Goal: Task Accomplishment & Management: Use online tool/utility

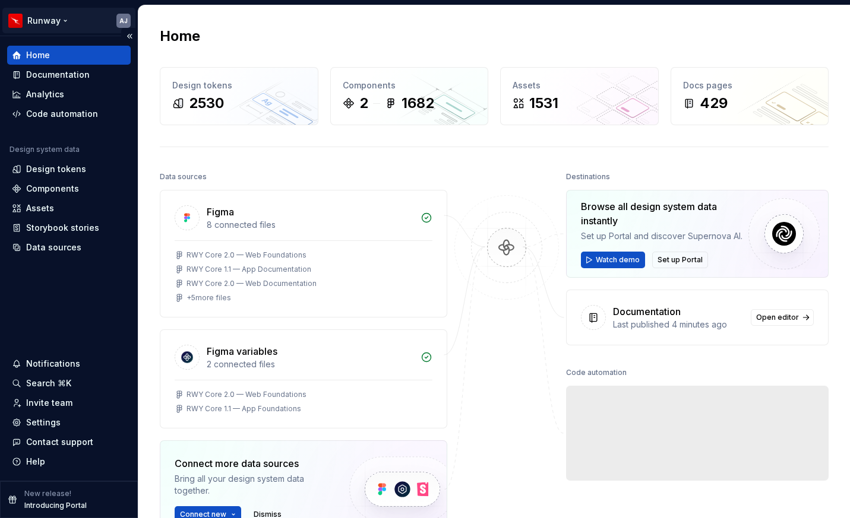
click at [76, 23] on html "Runway AJ Home Documentation Analytics Code automation Design system data Desig…" at bounding box center [425, 259] width 850 height 518
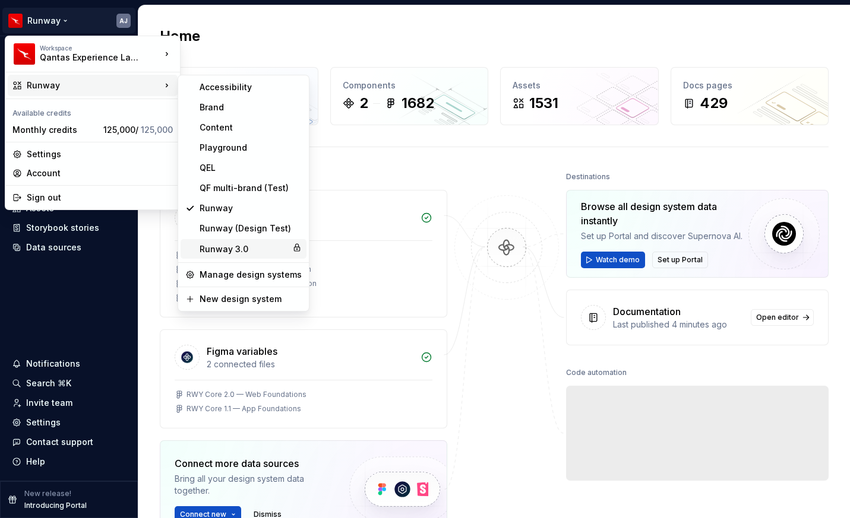
click at [230, 250] on div "Runway 3.0" at bounding box center [244, 249] width 88 height 12
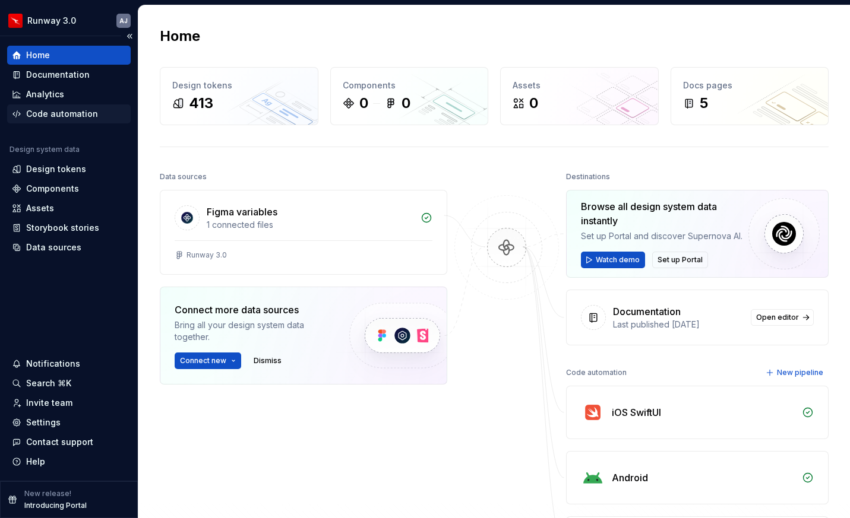
click at [75, 112] on div "Code automation" at bounding box center [62, 114] width 72 height 12
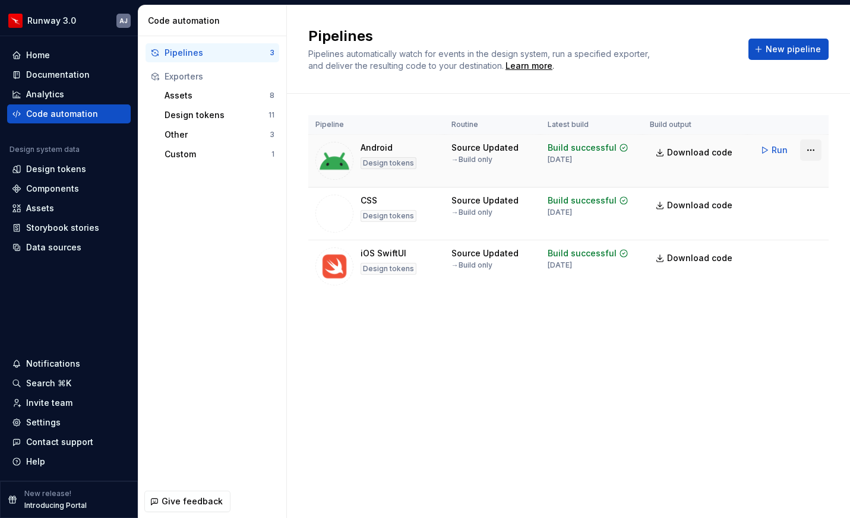
click at [806, 156] on html "Runway 3.0 AJ Home Documentation Analytics Code automation Design system data D…" at bounding box center [425, 259] width 850 height 518
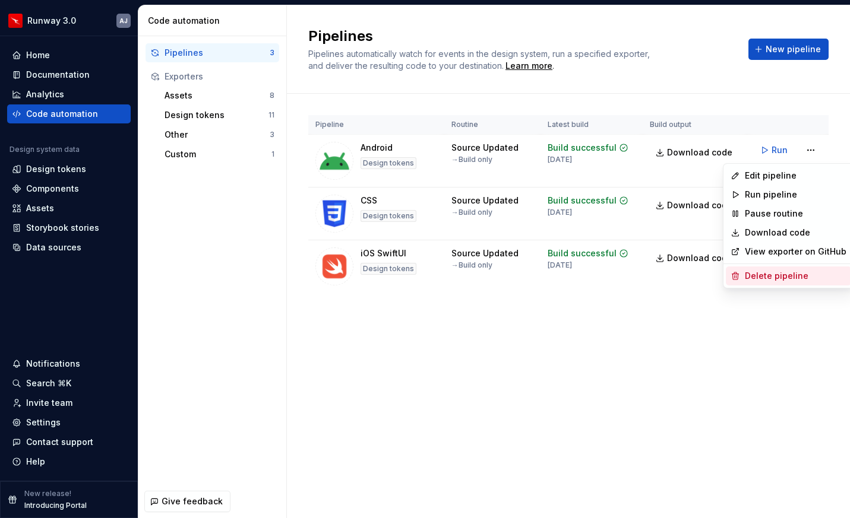
click at [777, 273] on div "Delete pipeline" at bounding box center [796, 276] width 102 height 12
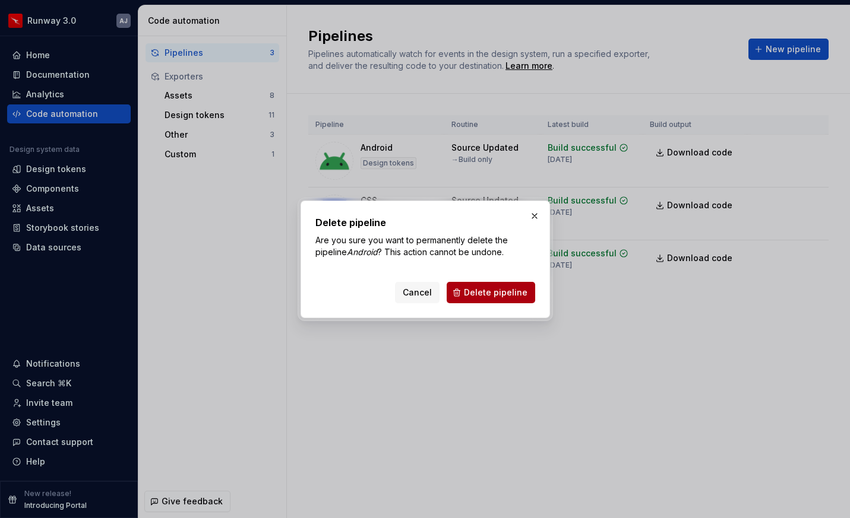
click at [504, 287] on span "Delete pipeline" at bounding box center [496, 293] width 64 height 12
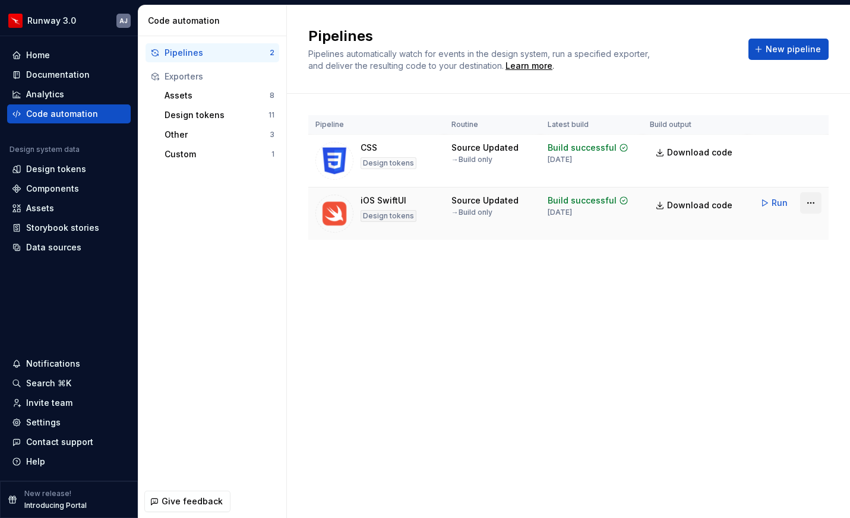
click at [816, 201] on html "Runway 3.0 AJ Home Documentation Analytics Code automation Design system data D…" at bounding box center [425, 259] width 850 height 518
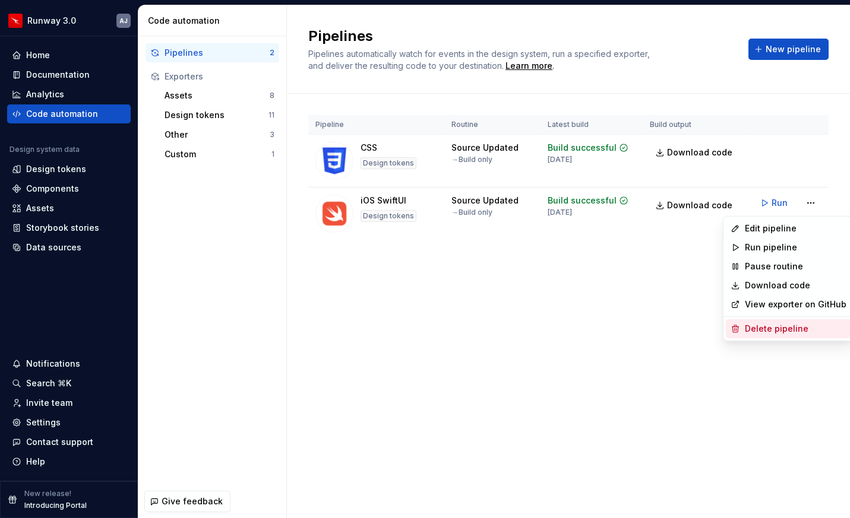
click at [773, 329] on div "Delete pipeline" at bounding box center [796, 329] width 102 height 12
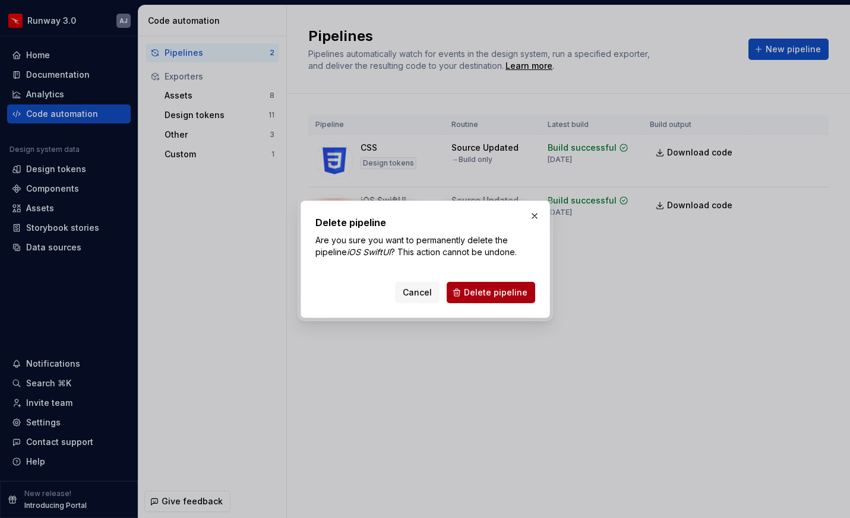
click at [498, 293] on span "Delete pipeline" at bounding box center [496, 293] width 64 height 12
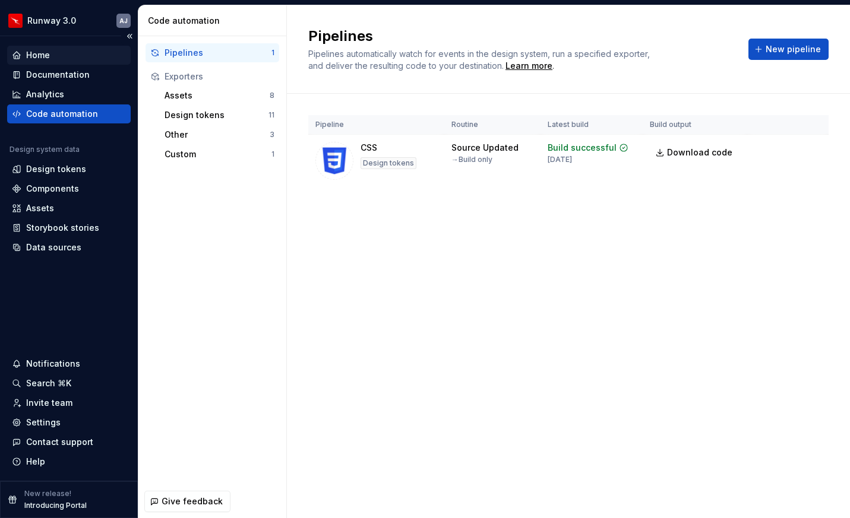
click at [58, 52] on div "Home" at bounding box center [69, 55] width 114 height 12
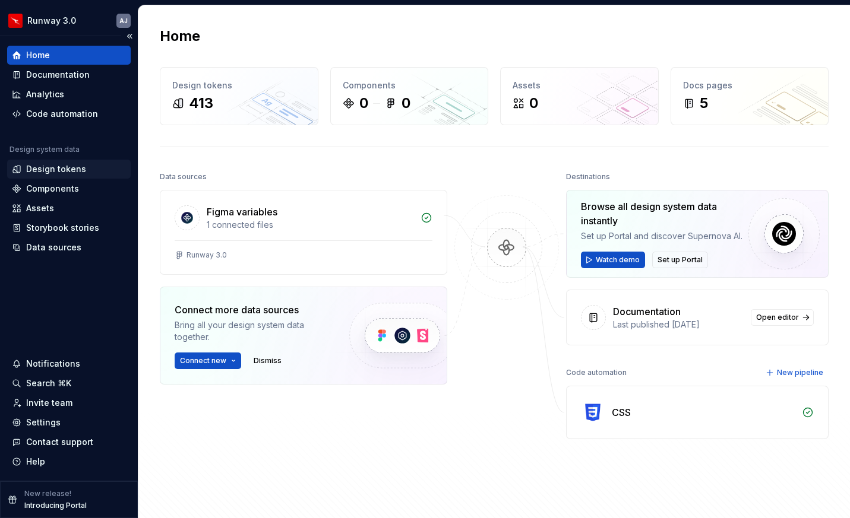
click at [74, 170] on div "Design tokens" at bounding box center [56, 169] width 60 height 12
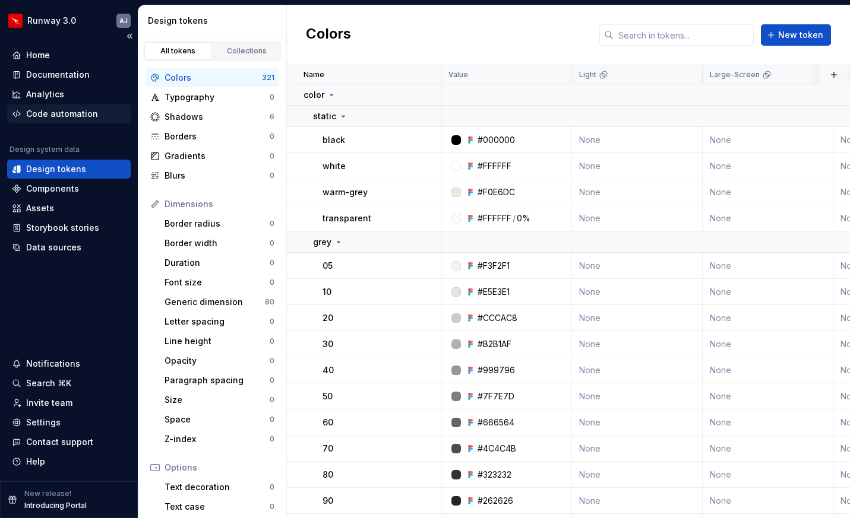
click at [53, 117] on div "Code automation" at bounding box center [62, 114] width 72 height 12
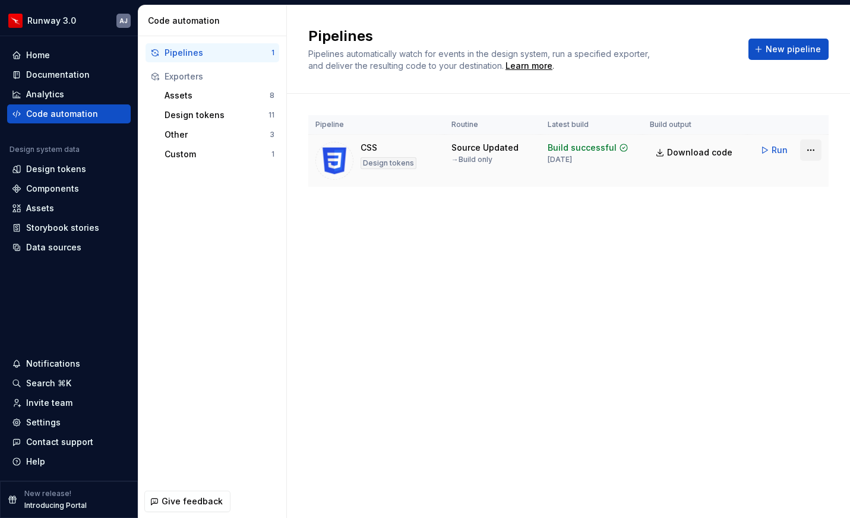
click at [809, 149] on html "Runway 3.0 AJ Home Documentation Analytics Code automation Design system data D…" at bounding box center [425, 259] width 850 height 518
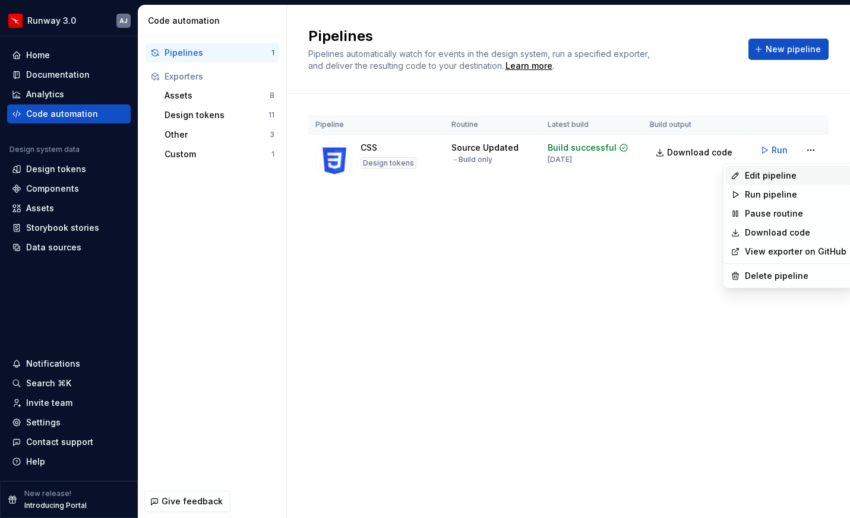
click at [779, 178] on div "Edit pipeline" at bounding box center [796, 176] width 102 height 12
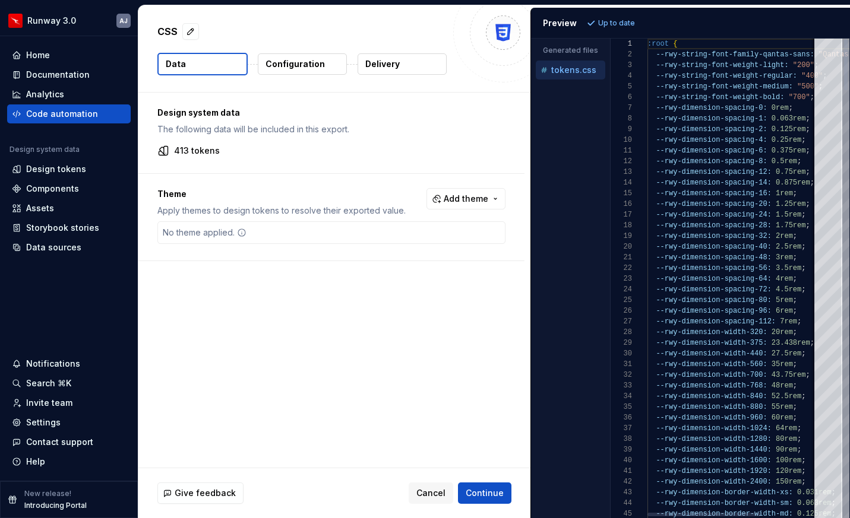
click at [567, 78] on div "tokens.css" at bounding box center [570, 70] width 69 height 19
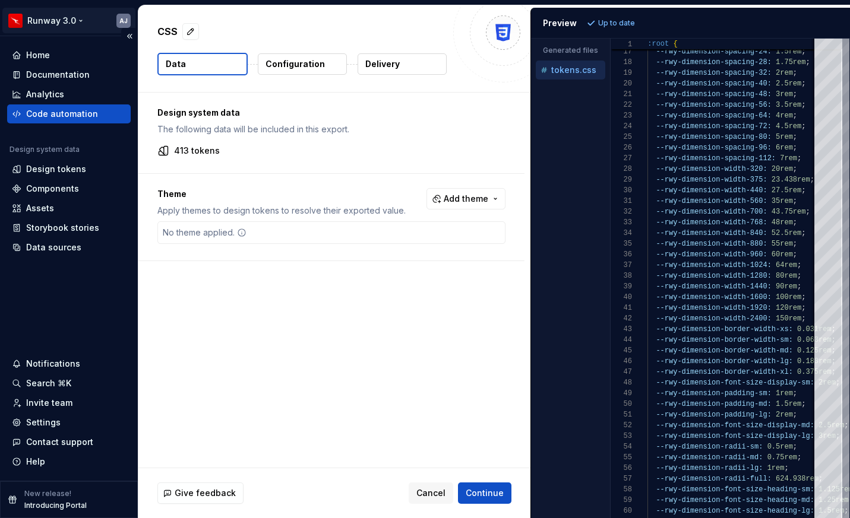
click at [80, 20] on html "Runway 3.0 AJ Home Documentation Analytics Code automation Design system data D…" at bounding box center [425, 259] width 850 height 518
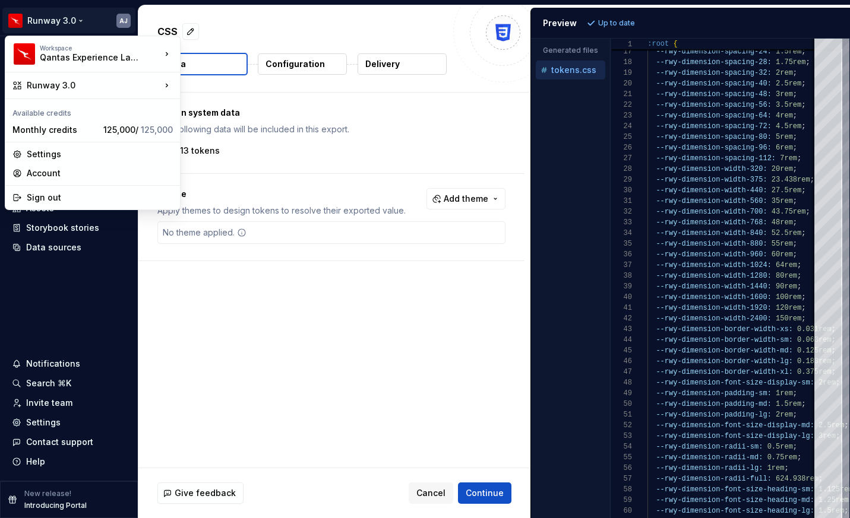
click at [90, 14] on html "Runway 3.0 AJ Home Documentation Analytics Code automation Design system data D…" at bounding box center [425, 259] width 850 height 518
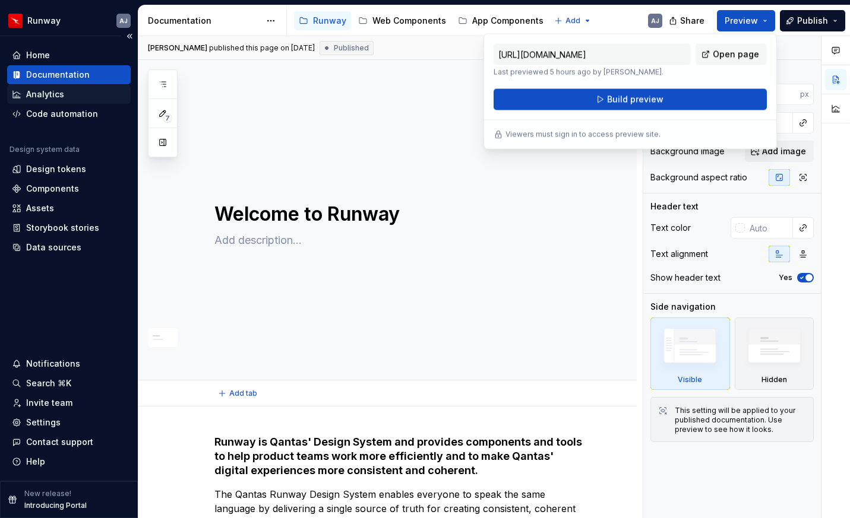
type textarea "*"
click at [64, 168] on div "Design tokens" at bounding box center [56, 169] width 60 height 12
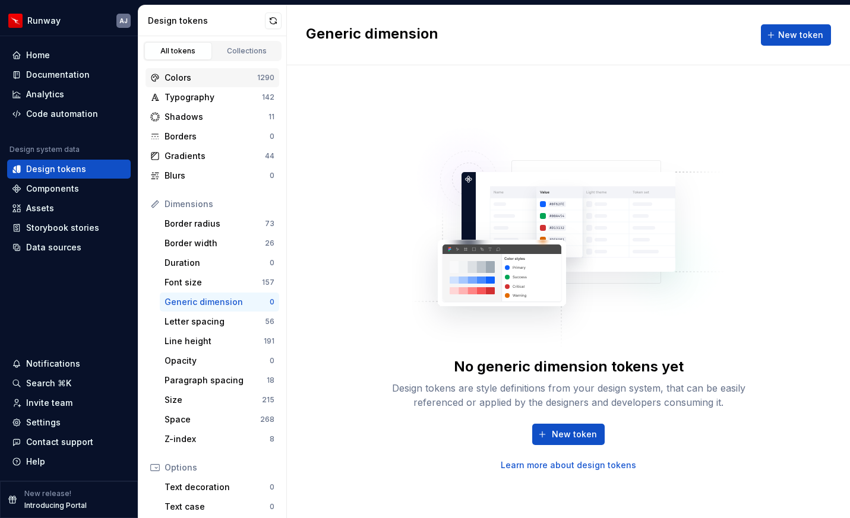
click at [210, 83] on div "Colors" at bounding box center [210, 78] width 93 height 12
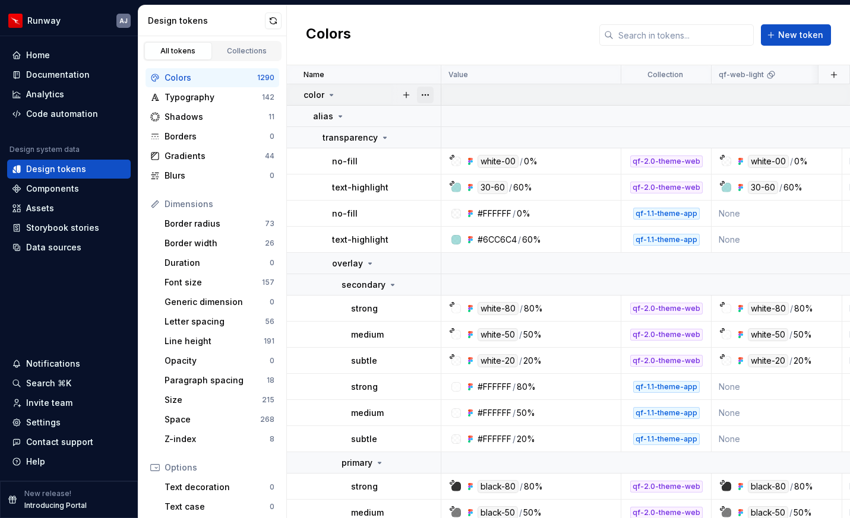
click at [419, 96] on button "button" at bounding box center [425, 95] width 17 height 17
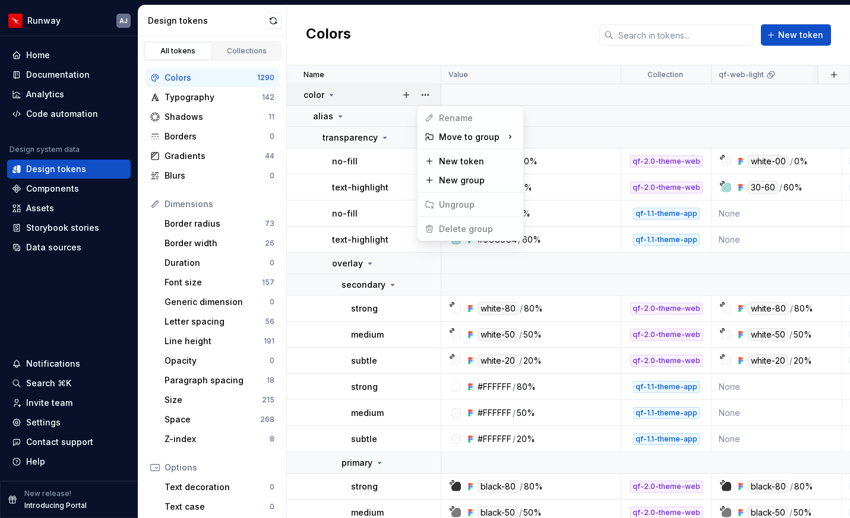
click at [417, 45] on html "Runway AJ Home Documentation Analytics Code automation Design system data Desig…" at bounding box center [425, 259] width 850 height 518
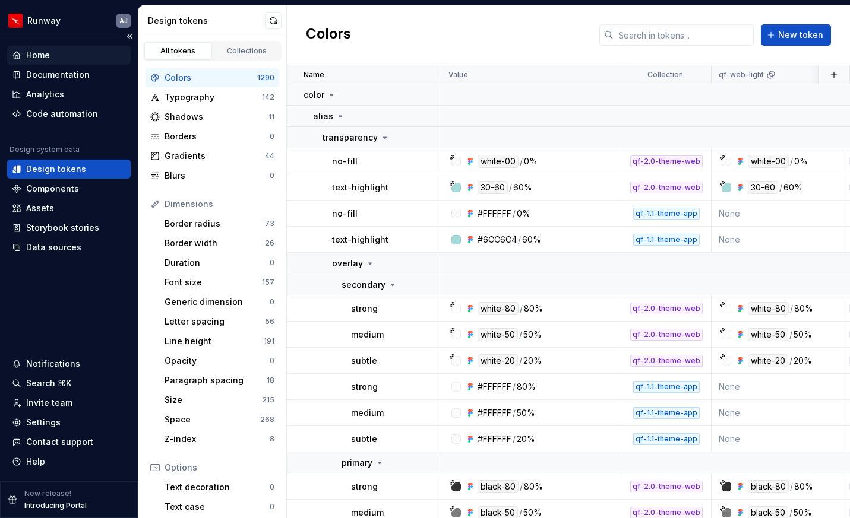
click at [52, 47] on div "Home" at bounding box center [69, 55] width 124 height 19
